Goal: Task Accomplishment & Management: Manage account settings

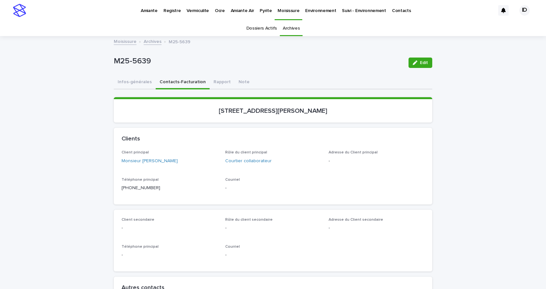
click at [317, 10] on p "Environnement" at bounding box center [320, 7] width 31 height 14
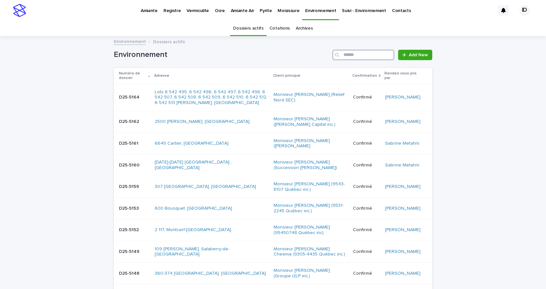
click at [350, 55] on input "Search" at bounding box center [363, 55] width 62 height 10
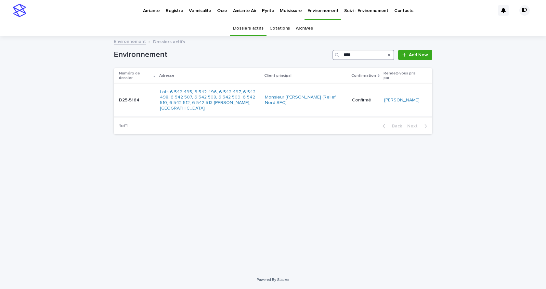
type input "****"
click at [245, 107] on div "Lots 6 542 495, 6 542 496, 6 542 497, 6 542 498, 6 542 507, 6 542 508, 6 542 50…" at bounding box center [209, 100] width 99 height 27
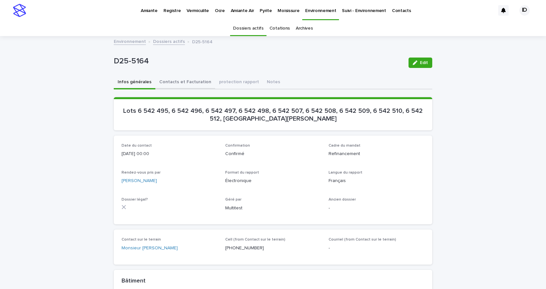
click at [185, 81] on button "Contacts et Facturation" at bounding box center [185, 83] width 60 height 14
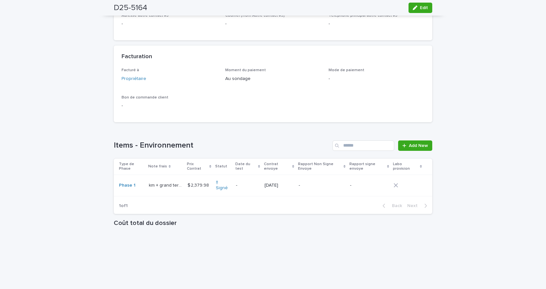
scroll to position [487, 0]
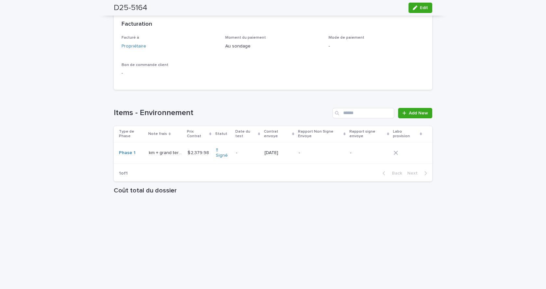
click at [192, 164] on td "$ 2,379.98 $ 2,379.98" at bounding box center [199, 153] width 29 height 22
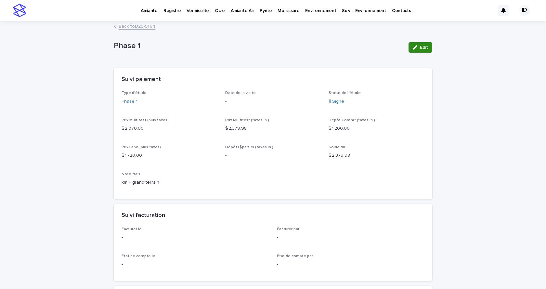
click at [420, 48] on span "Edit" at bounding box center [424, 47] width 8 height 5
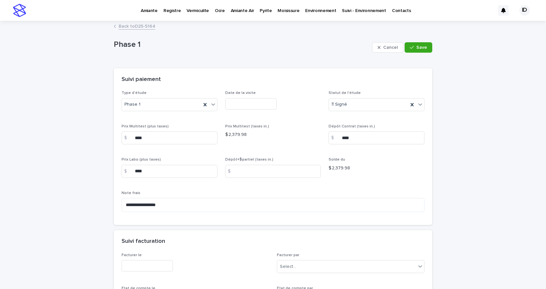
click at [133, 264] on input "text" at bounding box center [147, 265] width 51 height 11
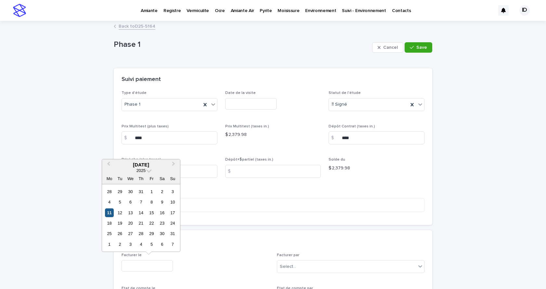
click at [110, 212] on div "11" at bounding box center [109, 212] width 9 height 9
type input "**********"
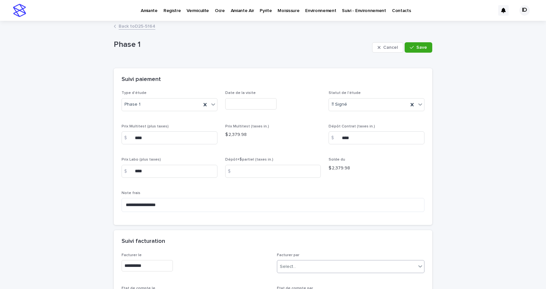
click at [300, 264] on div "Select..." at bounding box center [346, 266] width 139 height 11
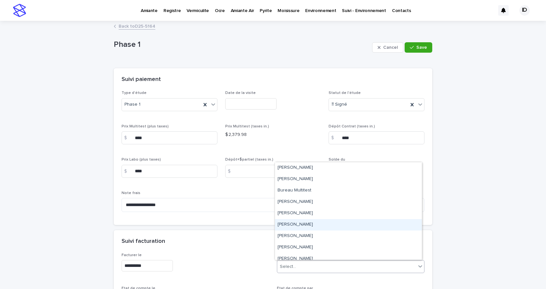
click at [294, 225] on div "[PERSON_NAME]" at bounding box center [348, 224] width 147 height 11
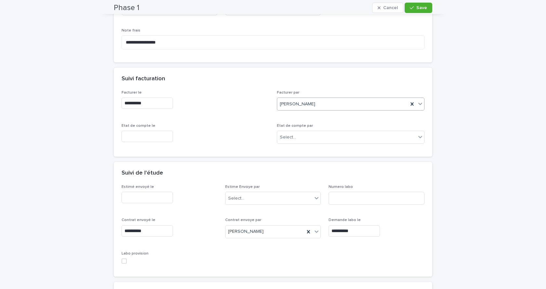
scroll to position [195, 0]
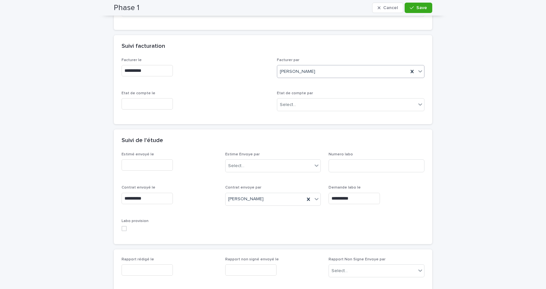
click at [122, 229] on span at bounding box center [124, 228] width 5 height 5
click at [420, 7] on span "Save" at bounding box center [421, 8] width 11 height 5
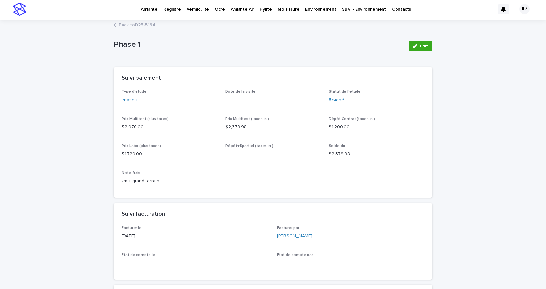
scroll to position [0, 0]
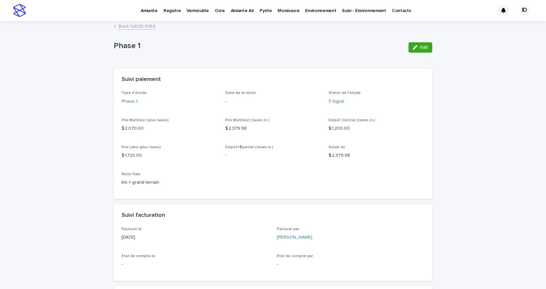
click at [139, 29] on link "Back to D25-5164" at bounding box center [137, 25] width 37 height 7
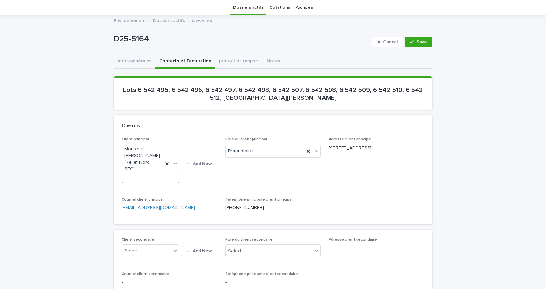
scroll to position [53, 0]
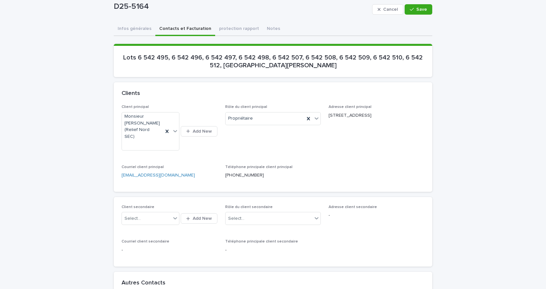
drag, startPoint x: 422, startPoint y: 12, endPoint x: 394, endPoint y: 26, distance: 31.1
click at [422, 12] on button "Save" at bounding box center [419, 9] width 28 height 10
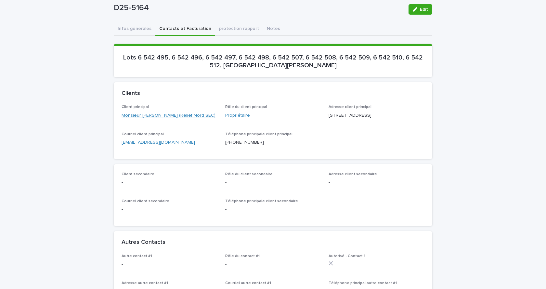
click at [146, 115] on link "Monsieur [PERSON_NAME] (Relief Nord SEC)" at bounding box center [169, 115] width 94 height 7
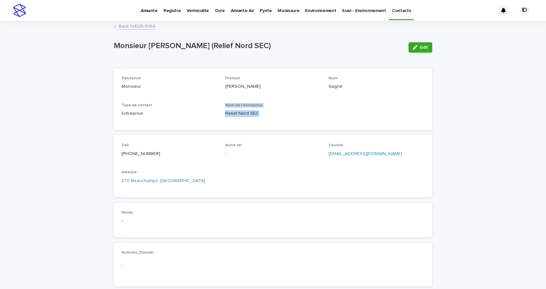
drag, startPoint x: 263, startPoint y: 112, endPoint x: 218, endPoint y: 117, distance: 44.4
click at [218, 117] on div "Salutation Monsieur [PERSON_NAME] [PERSON_NAME] Type de contact Entreprise Nom …" at bounding box center [273, 99] width 303 height 46
drag, startPoint x: 263, startPoint y: 116, endPoint x: 221, endPoint y: 114, distance: 42.6
click at [221, 114] on div "Salutation Monsieur [PERSON_NAME] [PERSON_NAME] Type de contact Entreprise Nom …" at bounding box center [273, 99] width 303 height 46
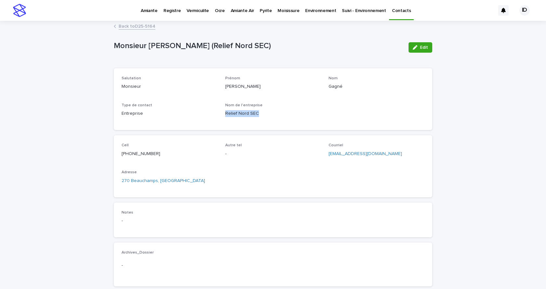
copy p "Relief Nord SEC"
click at [130, 26] on link "Back to D25-5164" at bounding box center [137, 25] width 37 height 7
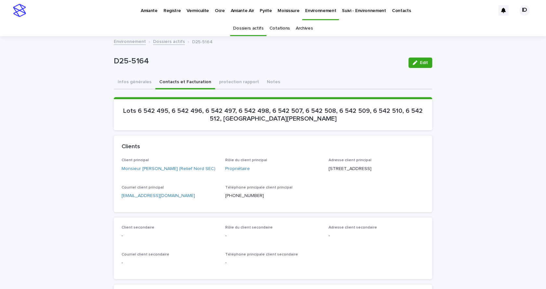
scroll to position [21, 0]
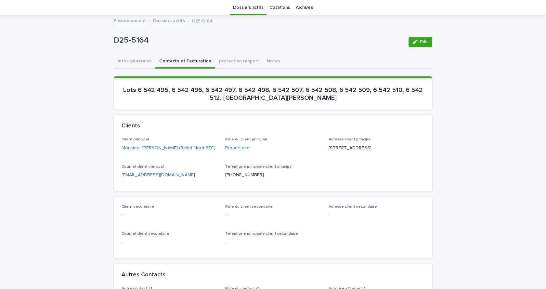
drag, startPoint x: 120, startPoint y: 86, endPoint x: 274, endPoint y: 94, distance: 154.5
click at [351, 99] on p "Lots 6 542 495, 6 542 496, 6 542 497, 6 542 498, 6 542 507, 6 542 508, 6 542 50…" at bounding box center [273, 94] width 303 height 16
copy p "Lots 6 542 495, 6 542 496, 6 542 497, 6 542 498, 6 542 507, 6 542 508, 6 542 50…"
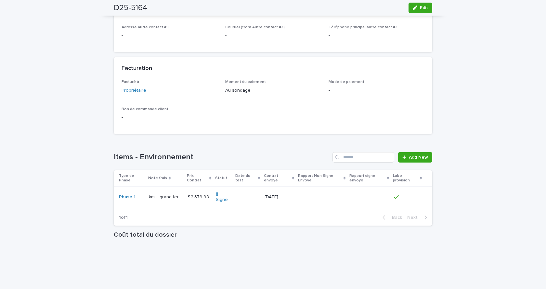
scroll to position [476, 0]
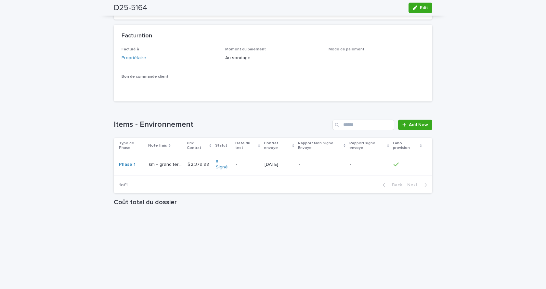
click at [200, 175] on td "$ 2,379.98 $ 2,379.98" at bounding box center [199, 165] width 29 height 22
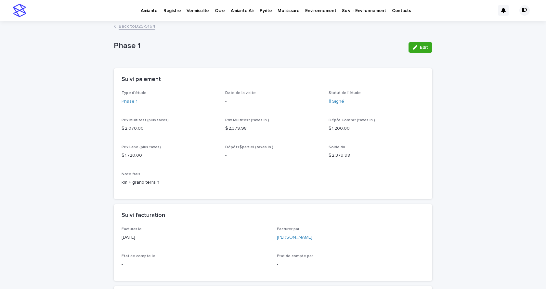
click at [137, 25] on link "Back to D25-5164" at bounding box center [137, 25] width 37 height 7
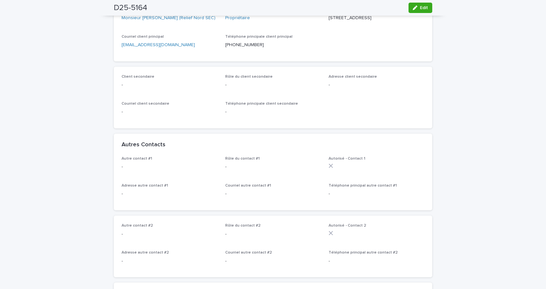
scroll to position [21, 0]
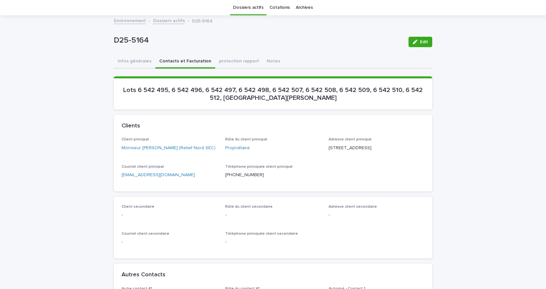
click at [132, 177] on link "[EMAIL_ADDRESS][DOMAIN_NAME]" at bounding box center [158, 175] width 73 height 5
